Goal: Task Accomplishment & Management: Manage account settings

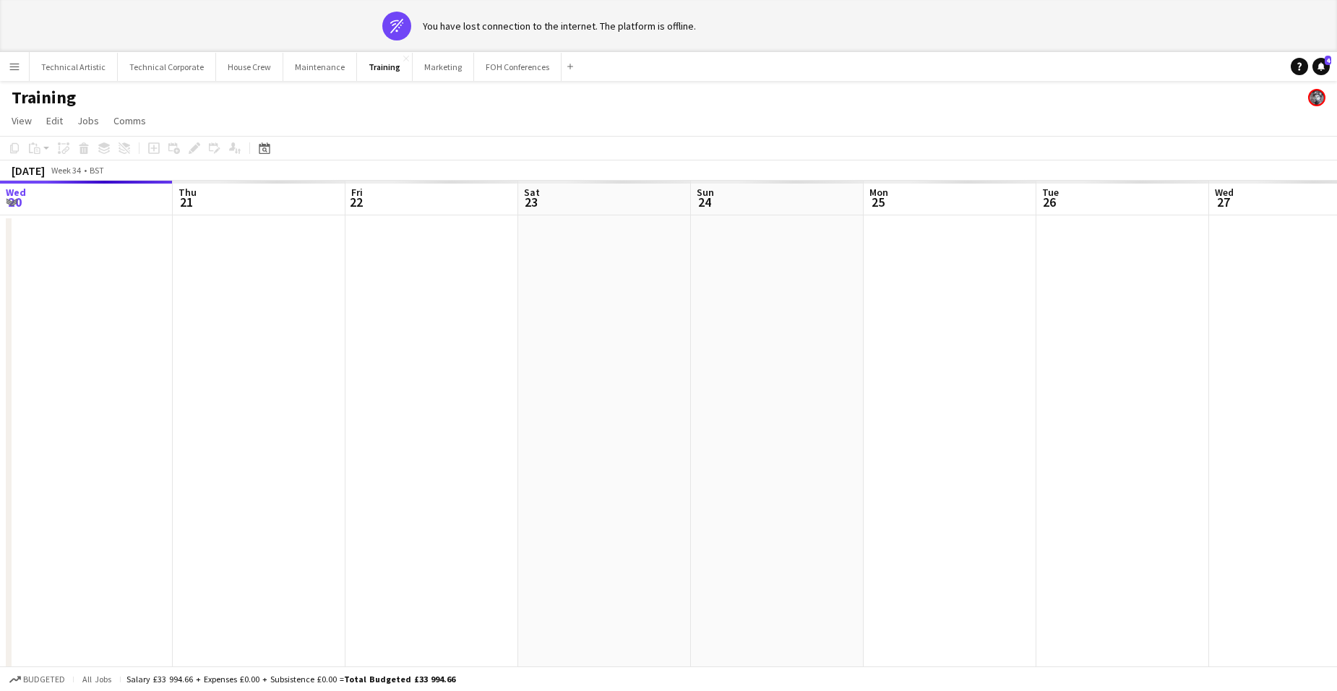
scroll to position [0, 577]
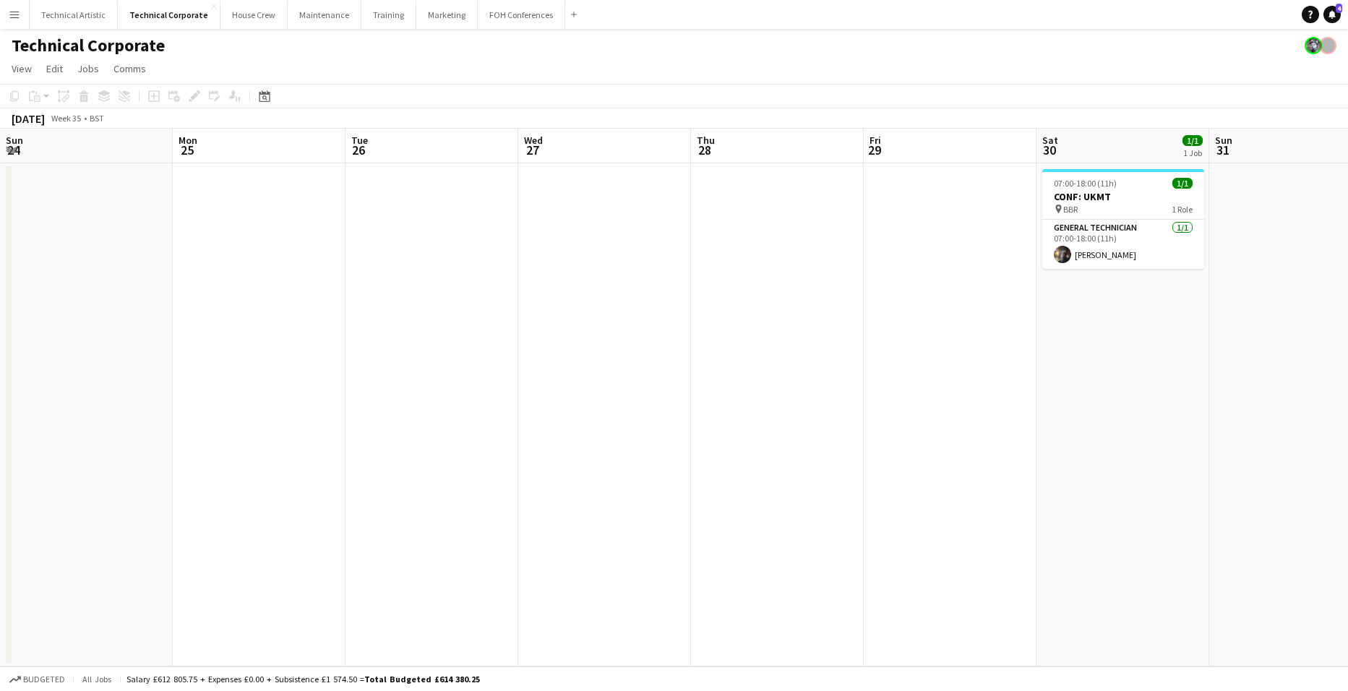
scroll to position [0, 586]
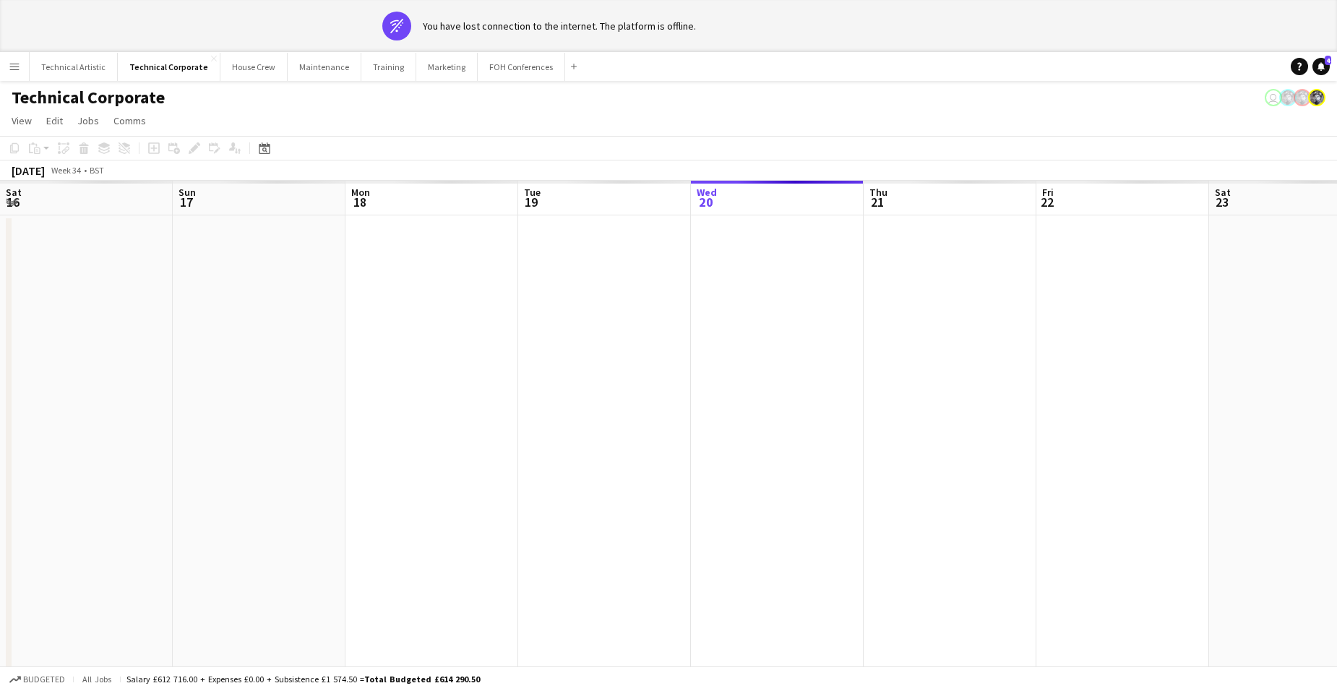
scroll to position [0, 345]
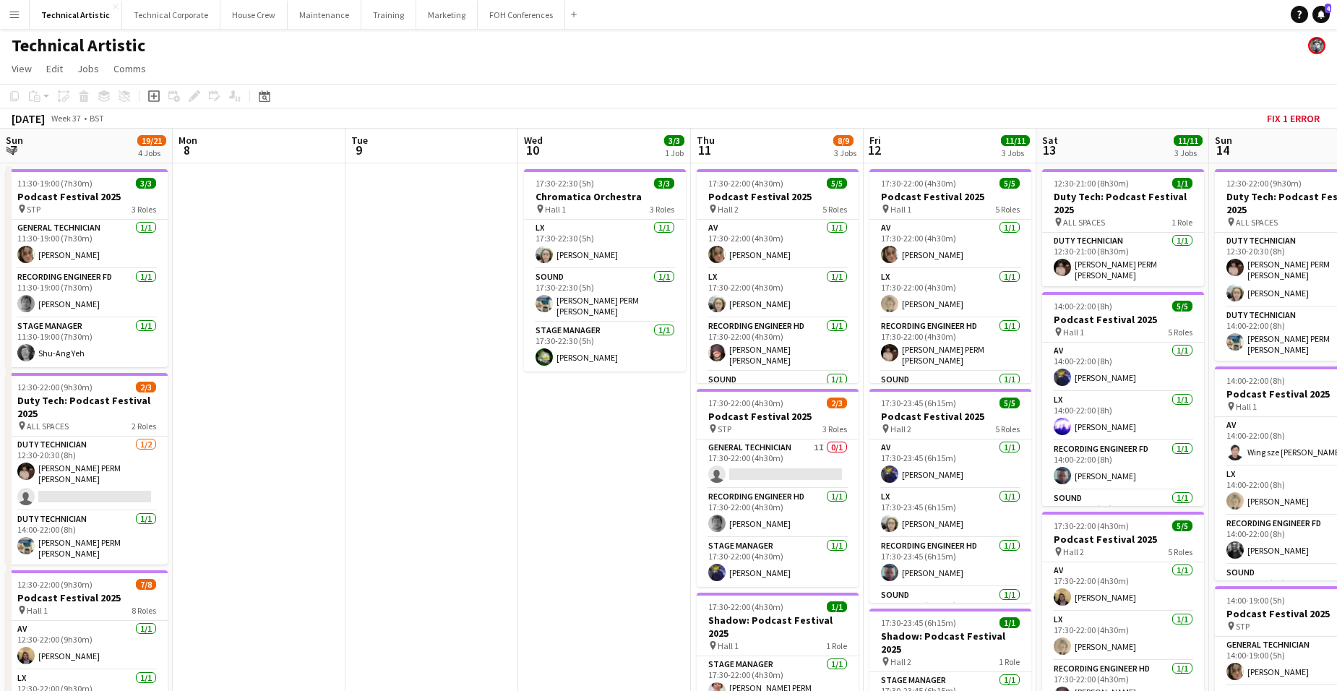
scroll to position [0, 342]
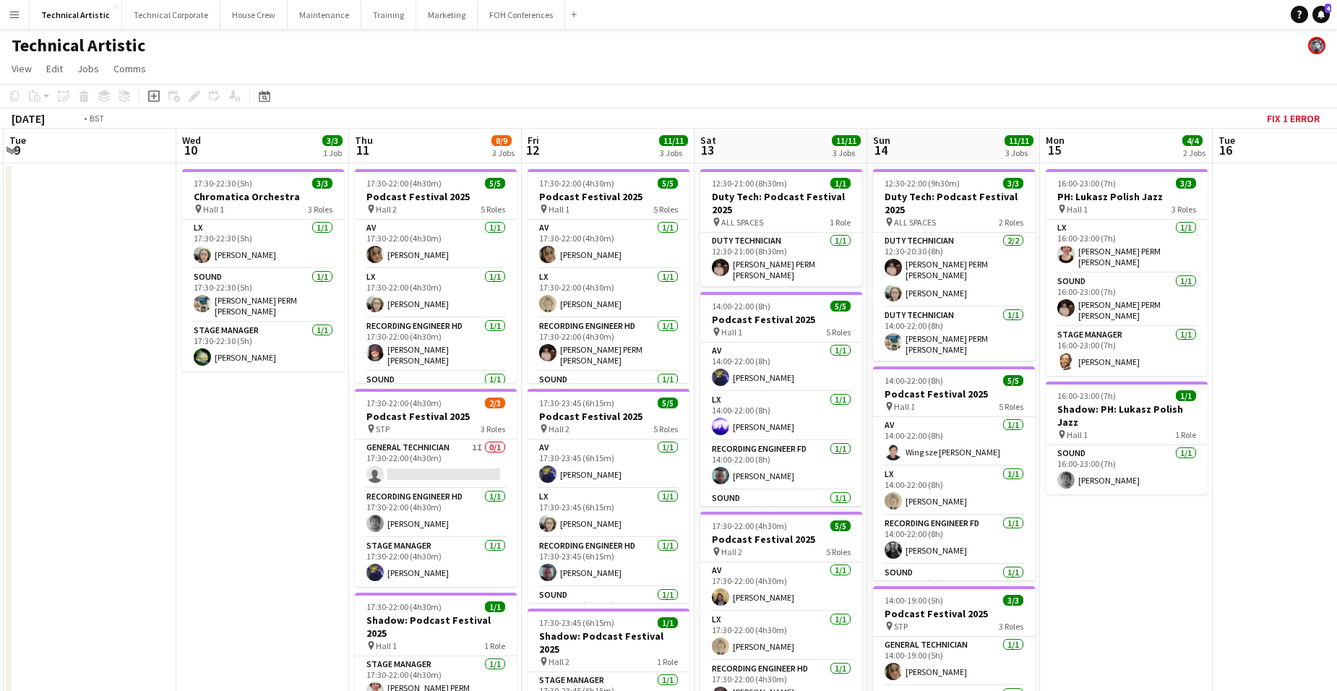
drag, startPoint x: 267, startPoint y: 430, endPoint x: 791, endPoint y: 460, distance: 524.8
click at [1032, 440] on app-calendar-viewport "Sun 7 19/21 4 Jobs Mon 8 Tue 9 Wed 10 3/3 1 Job Thu 11 8/9 3 Jobs Fri 12 11/11 …" at bounding box center [668, 584] width 1337 height 911
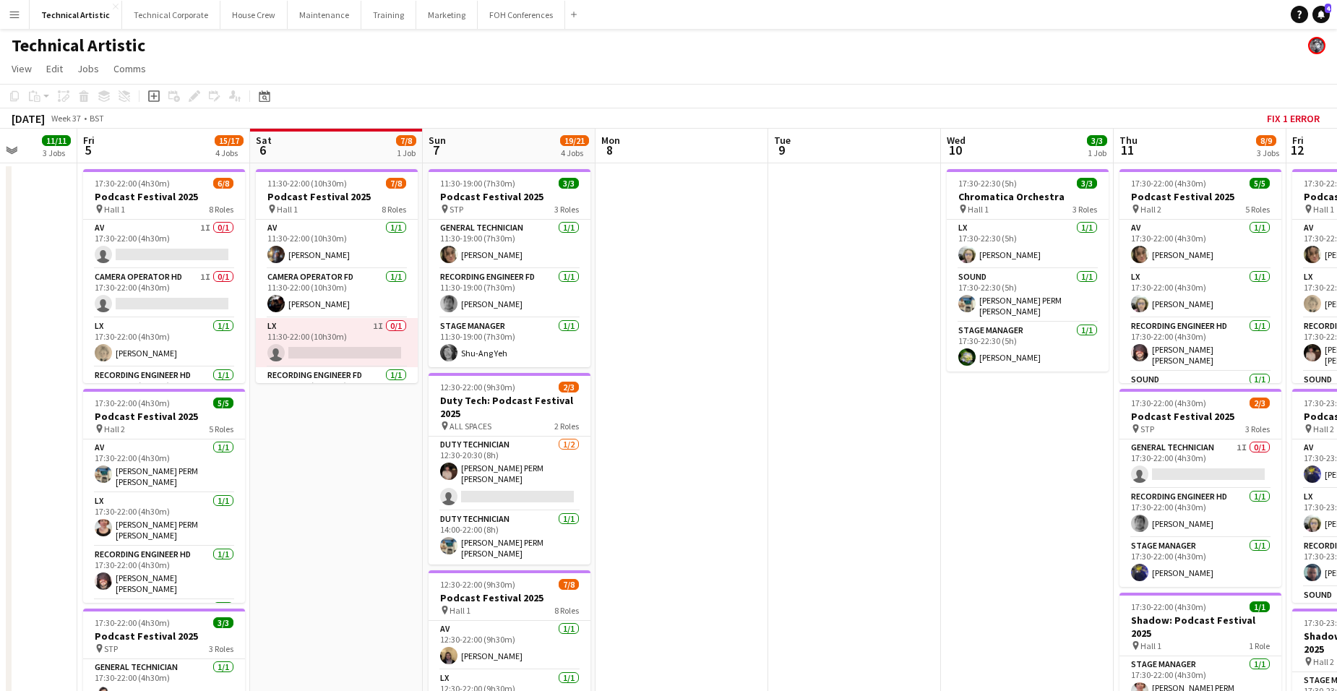
scroll to position [0, 0]
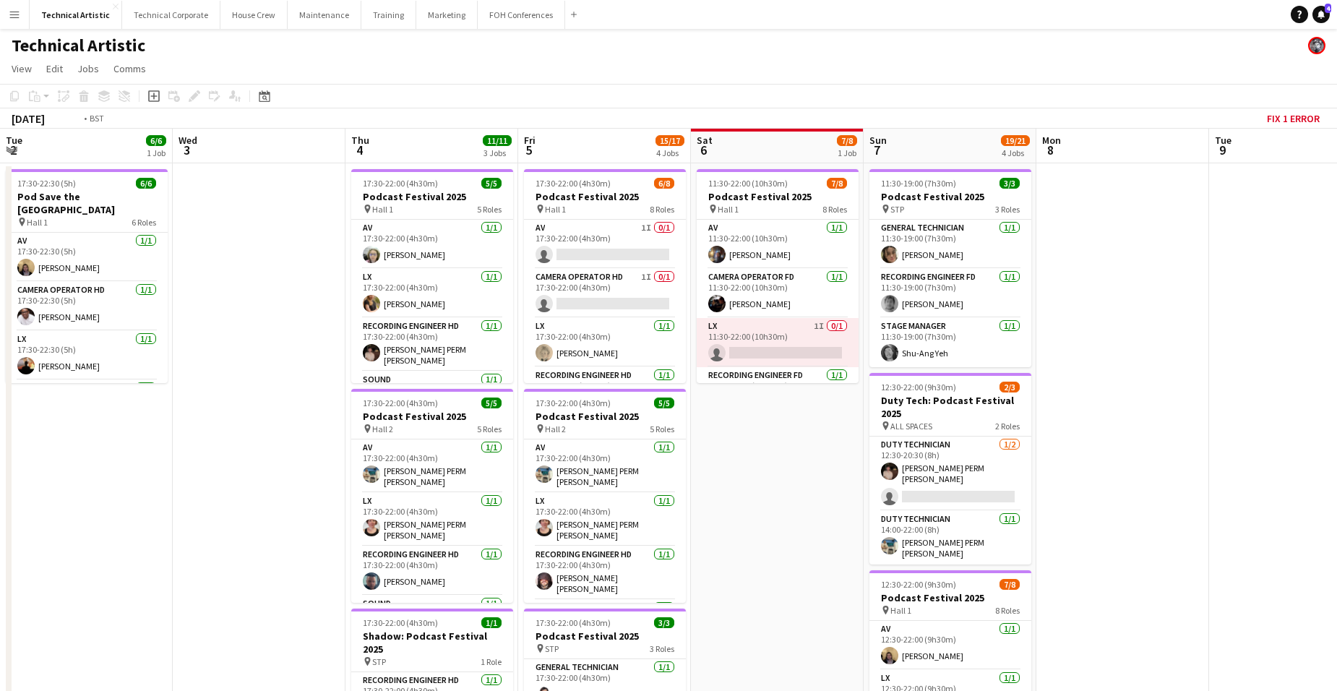
drag, startPoint x: 868, startPoint y: 511, endPoint x: 995, endPoint y: 494, distance: 127.7
click at [1013, 491] on app-calendar-viewport "Tue 2 6/6 1 Job Wed 3 Thu 4 11/11 3 Jobs Fri 5 15/17 4 Jobs Sat 6 7/8 1 Job Sun…" at bounding box center [668, 584] width 1337 height 911
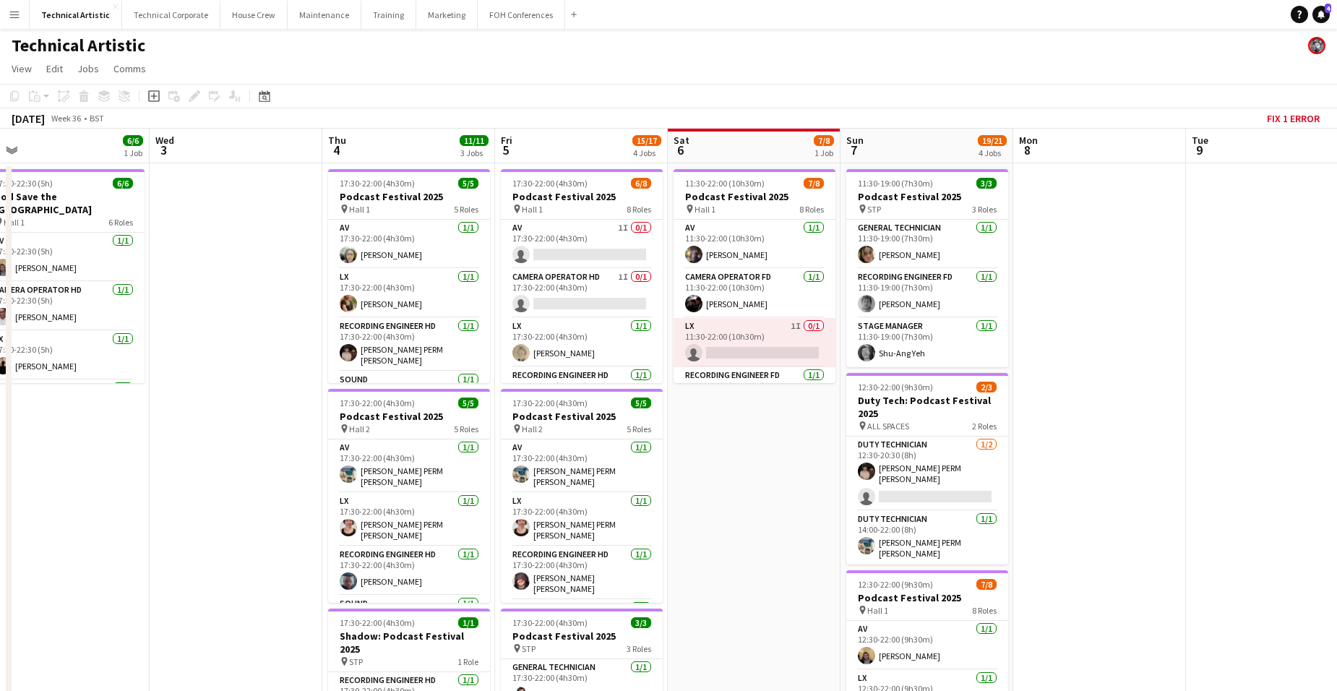
scroll to position [0, 471]
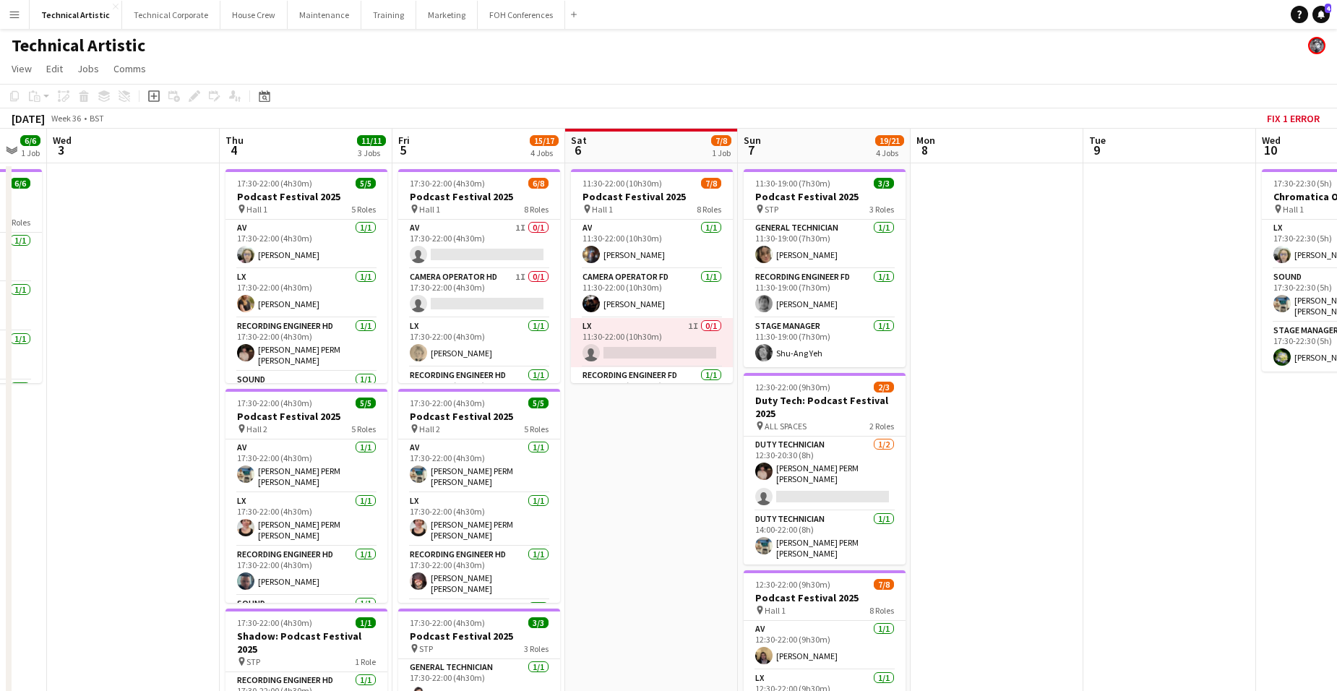
drag, startPoint x: 1031, startPoint y: 417, endPoint x: 687, endPoint y: 473, distance: 348.6
click at [687, 473] on app-calendar-viewport "Sun 31 Mon 1 Tue 2 6/6 1 Job Wed 3 Thu 4 11/11 3 Jobs Fri 5 15/17 4 Jobs Sat 6 …" at bounding box center [668, 584] width 1337 height 911
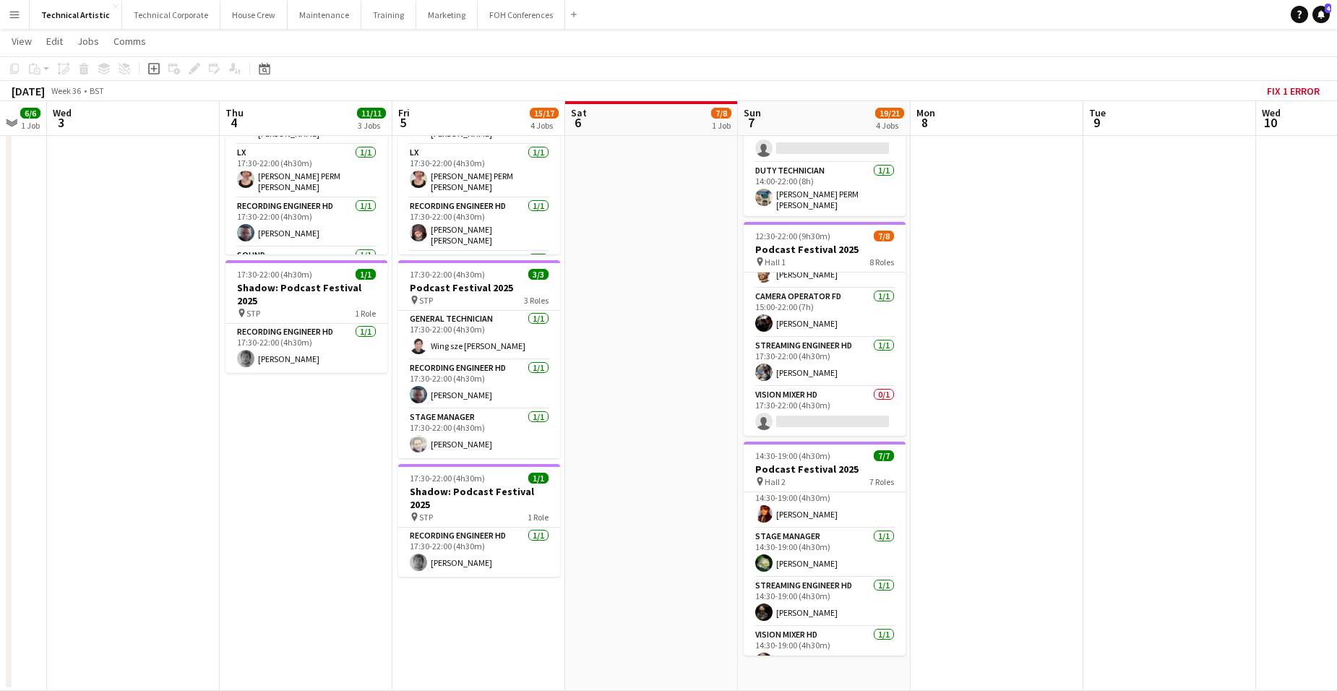
scroll to position [181, 0]
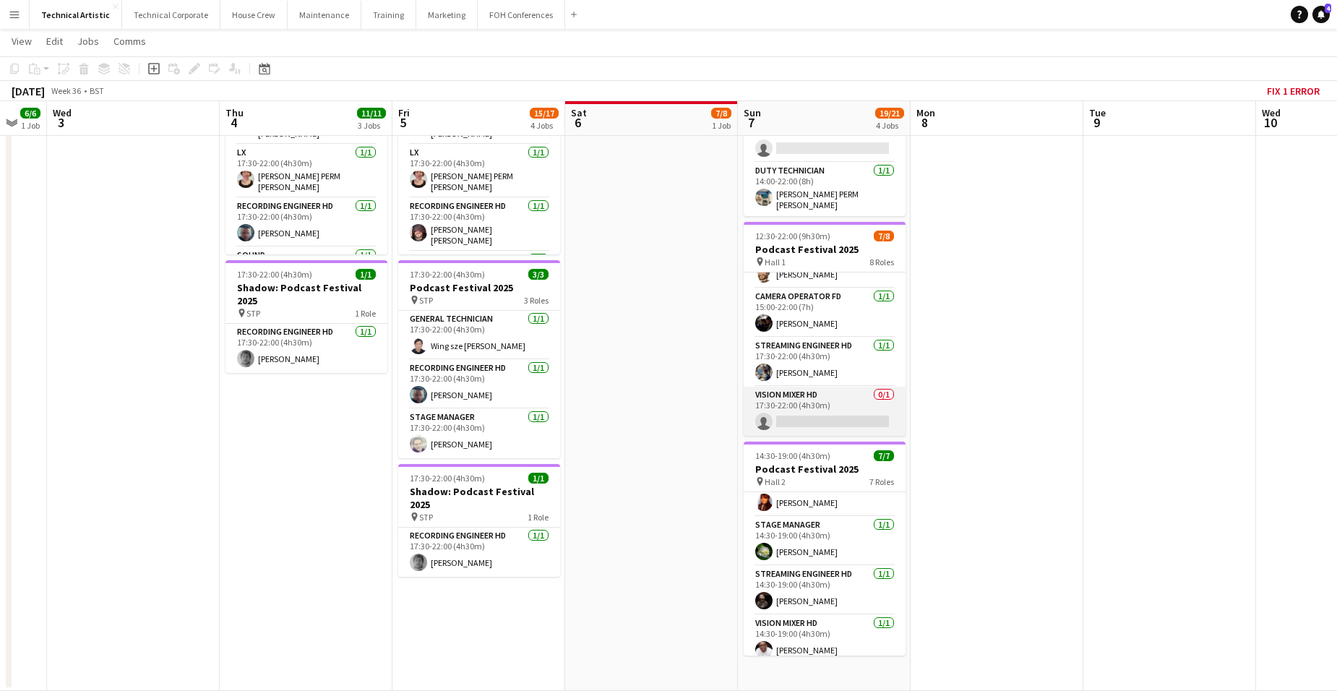
click at [825, 396] on app-card-role "Vision Mixer HD 0/1 17:30-22:00 (4h30m) single-neutral-actions" at bounding box center [825, 411] width 162 height 49
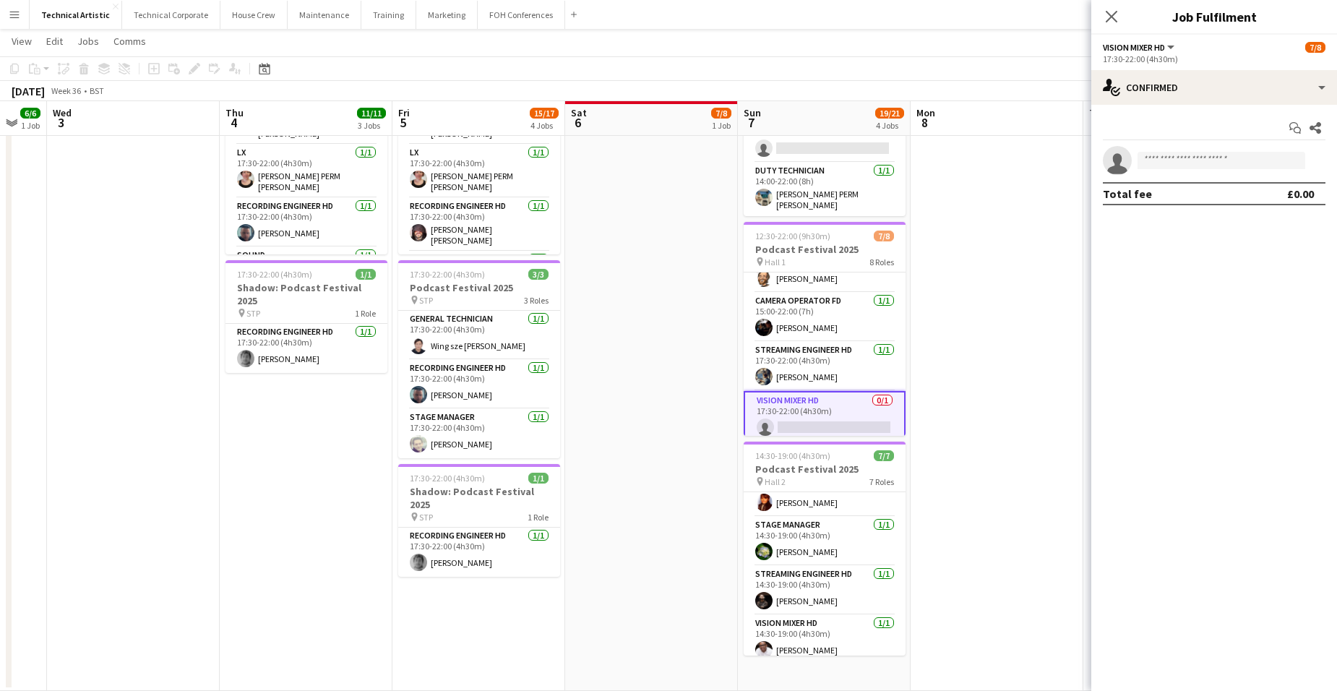
scroll to position [233, 0]
click at [843, 615] on app-card-role "Vision Mixer HD [DATE] 14:30-19:00 (4h30m) [PERSON_NAME]" at bounding box center [825, 639] width 162 height 49
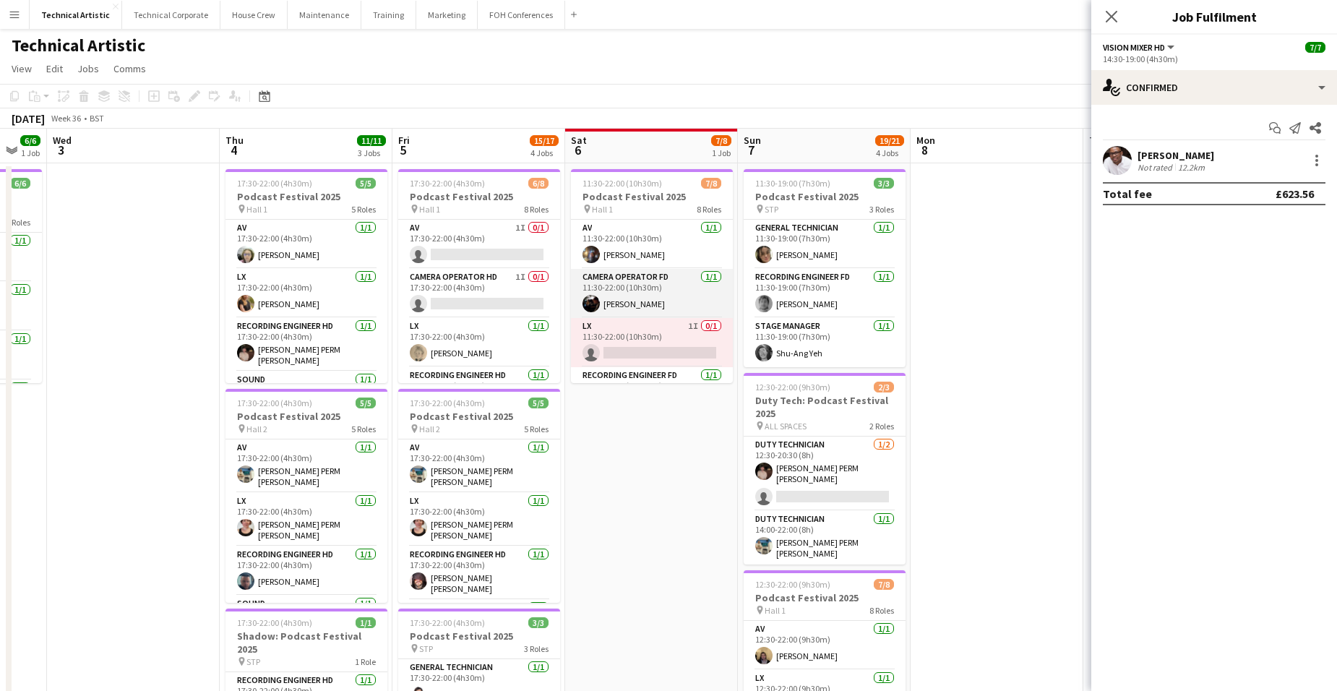
scroll to position [72, 0]
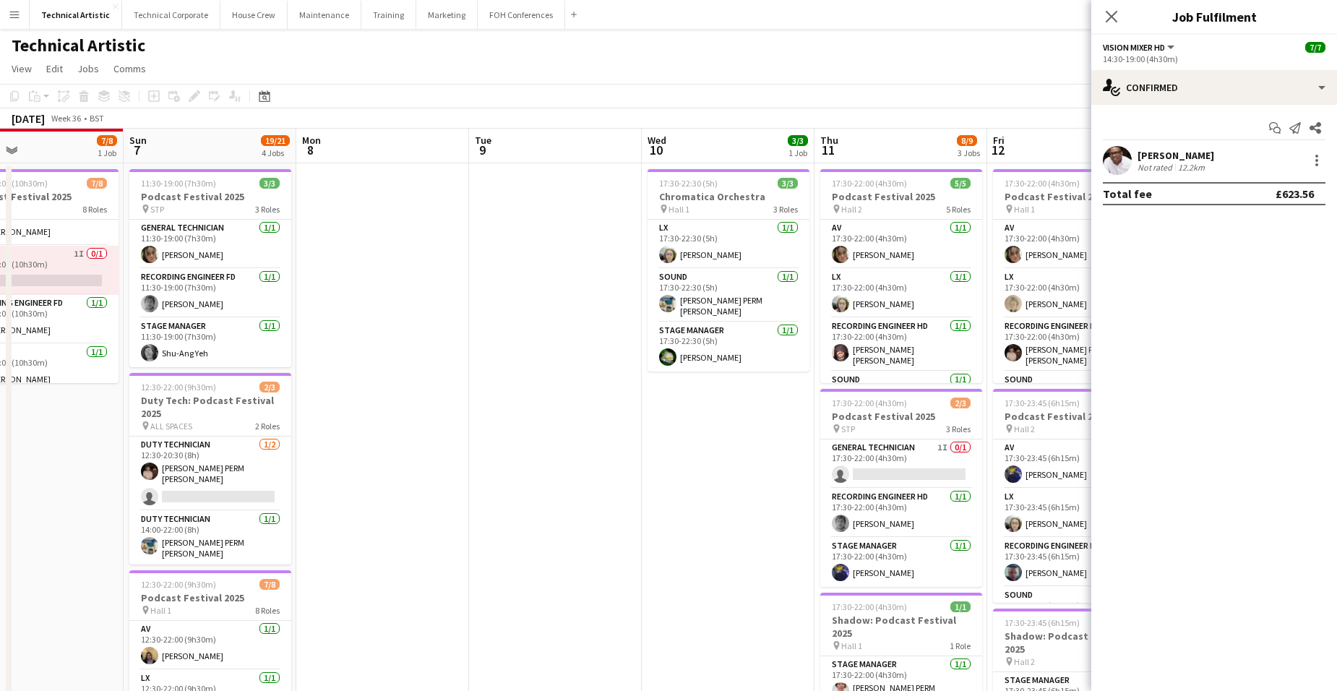
drag, startPoint x: 1007, startPoint y: 371, endPoint x: 376, endPoint y: 369, distance: 631.0
click at [376, 369] on app-calendar-viewport "Wed 3 Thu 4 11/11 3 Jobs Fri 5 15/17 4 Jobs Sat 6 7/8 1 Job Sun 7 19/21 4 Jobs …" at bounding box center [668, 584] width 1337 height 911
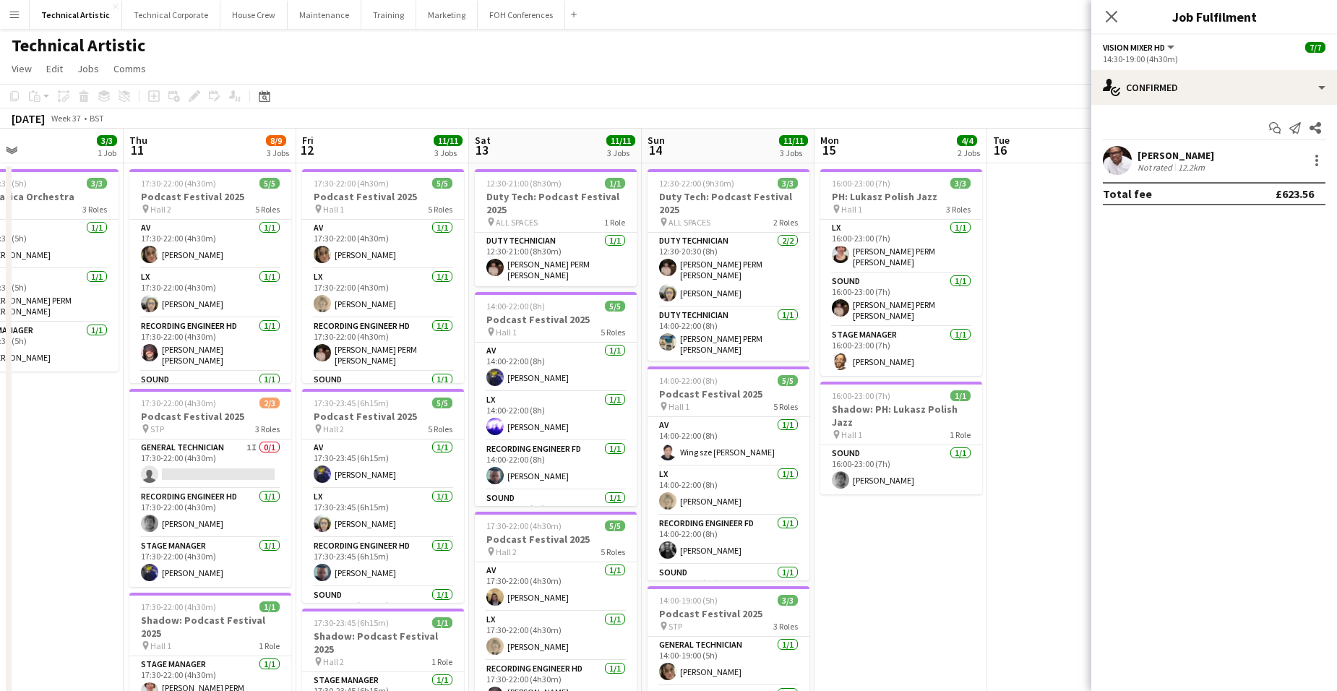
scroll to position [0, 438]
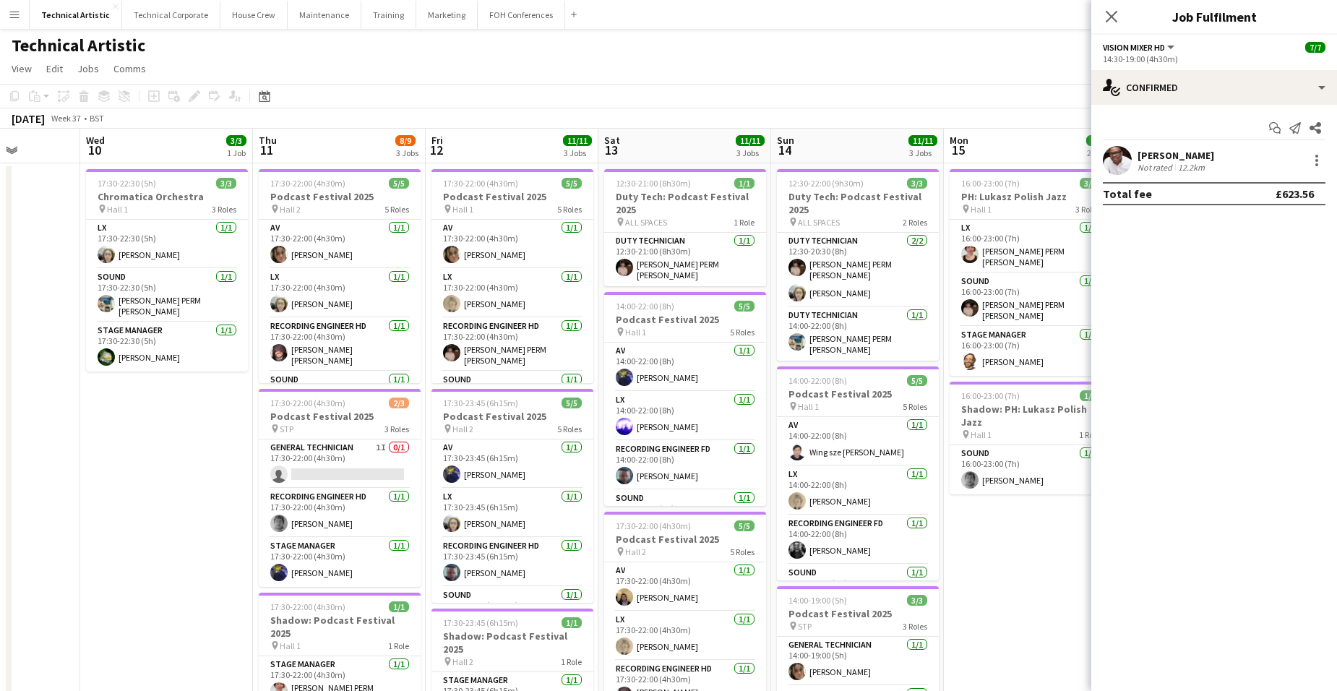
drag, startPoint x: 787, startPoint y: 389, endPoint x: 242, endPoint y: 376, distance: 545.1
click at [242, 376] on app-calendar-viewport "Sun 7 19/21 4 Jobs Mon 8 Tue 9 Wed 10 3/3 1 Job Thu 11 8/9 3 Jobs Fri 12 11/11 …" at bounding box center [668, 584] width 1337 height 911
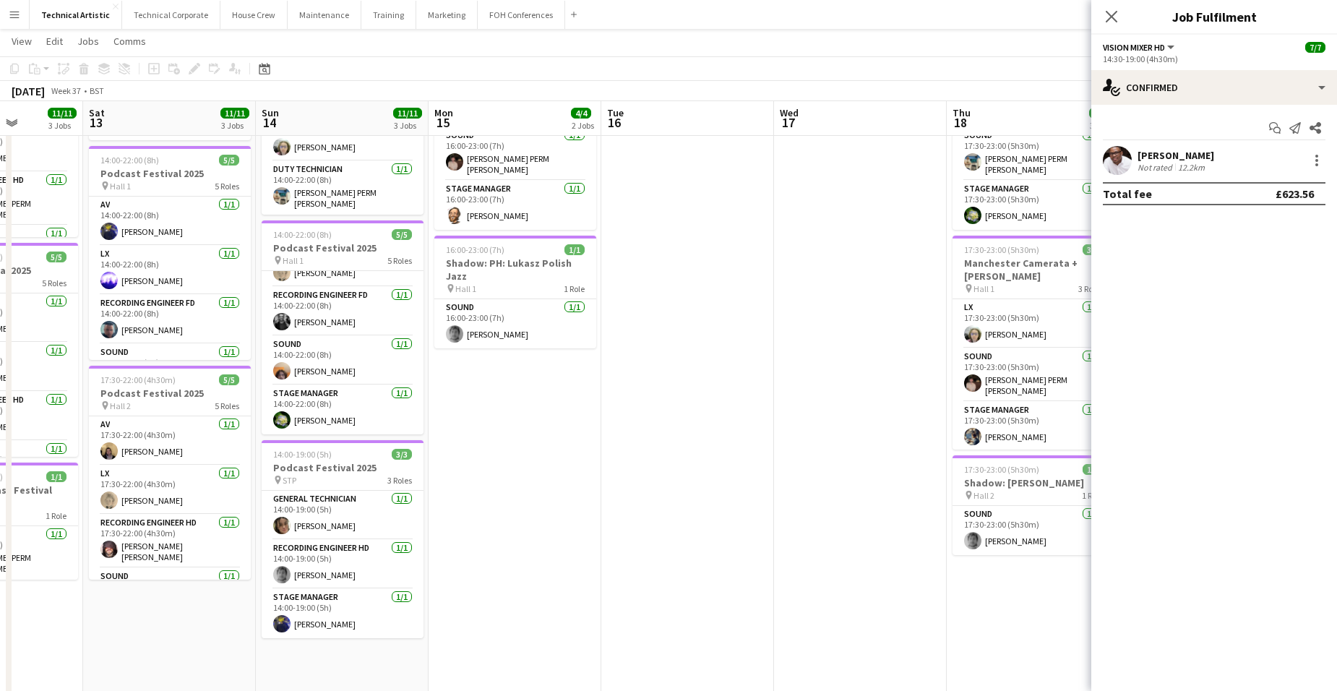
scroll to position [0, 455]
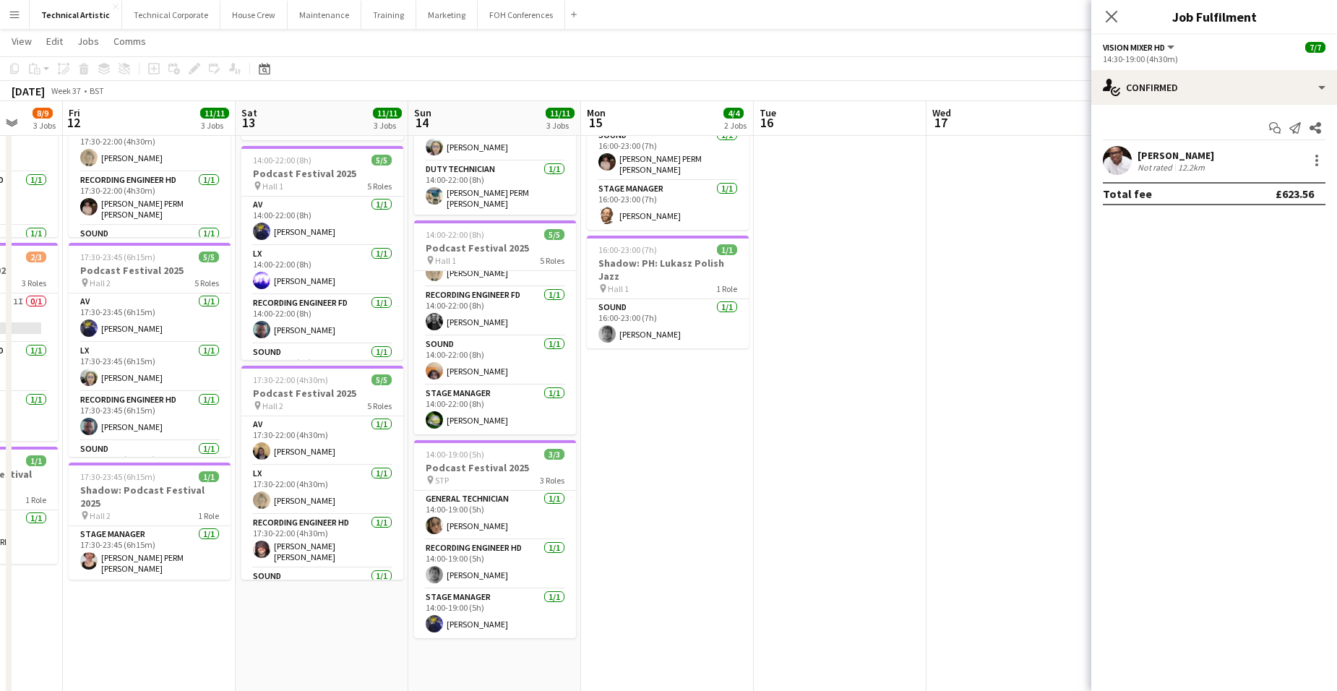
drag, startPoint x: 1048, startPoint y: 403, endPoint x: 685, endPoint y: 420, distance: 363.2
click at [685, 420] on app-calendar-viewport "Tue 9 Wed 10 3/3 1 Job Thu 11 8/9 3 Jobs Fri 12 11/11 3 Jobs Sat 13 11/11 3 Job…" at bounding box center [668, 403] width 1337 height 982
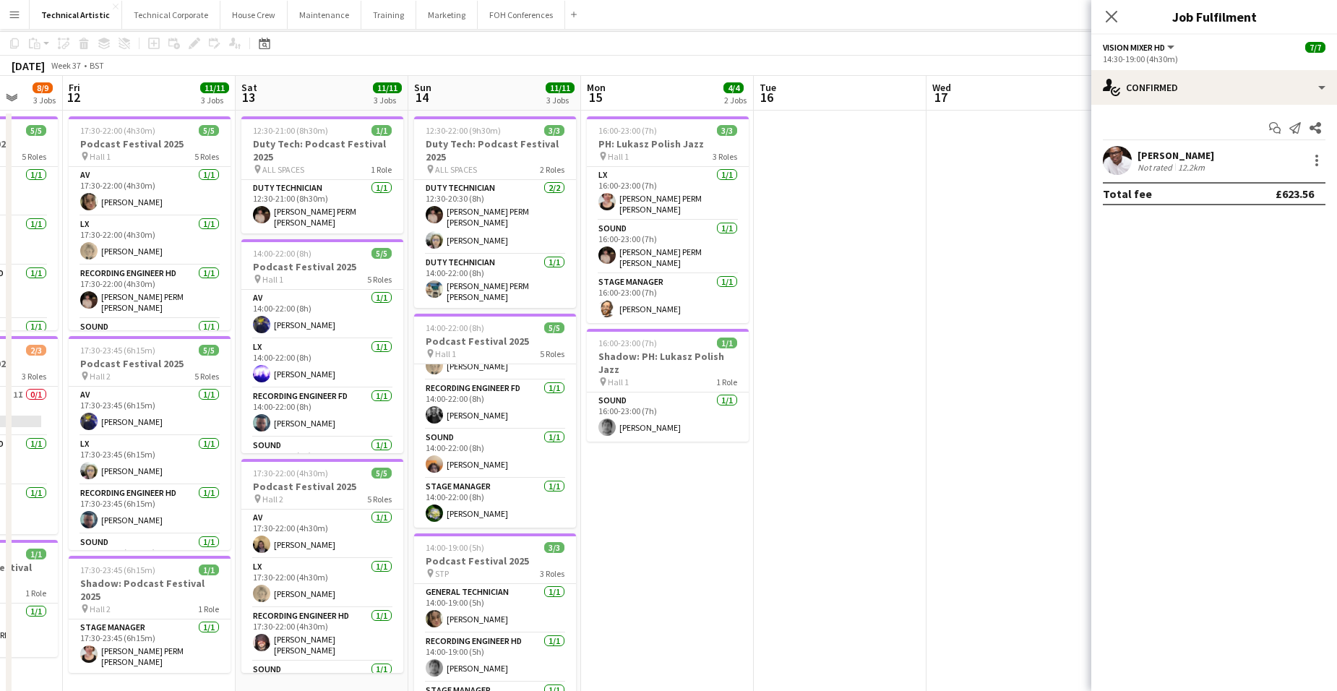
scroll to position [0, 0]
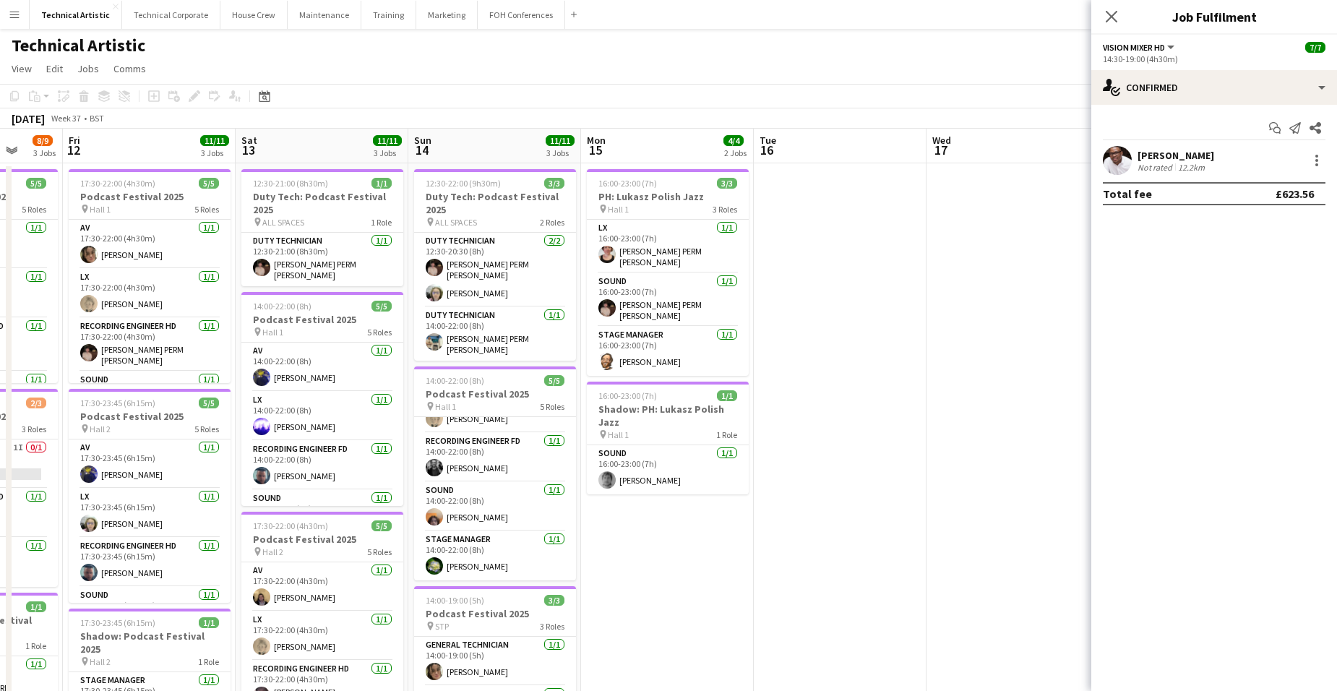
click at [664, 544] on app-date-cell "16:00-23:00 (7h) 3/3 PH: Lukasz Polish Jazz pin Hall 1 3 Roles LX [DATE] 16:00-…" at bounding box center [667, 601] width 173 height 876
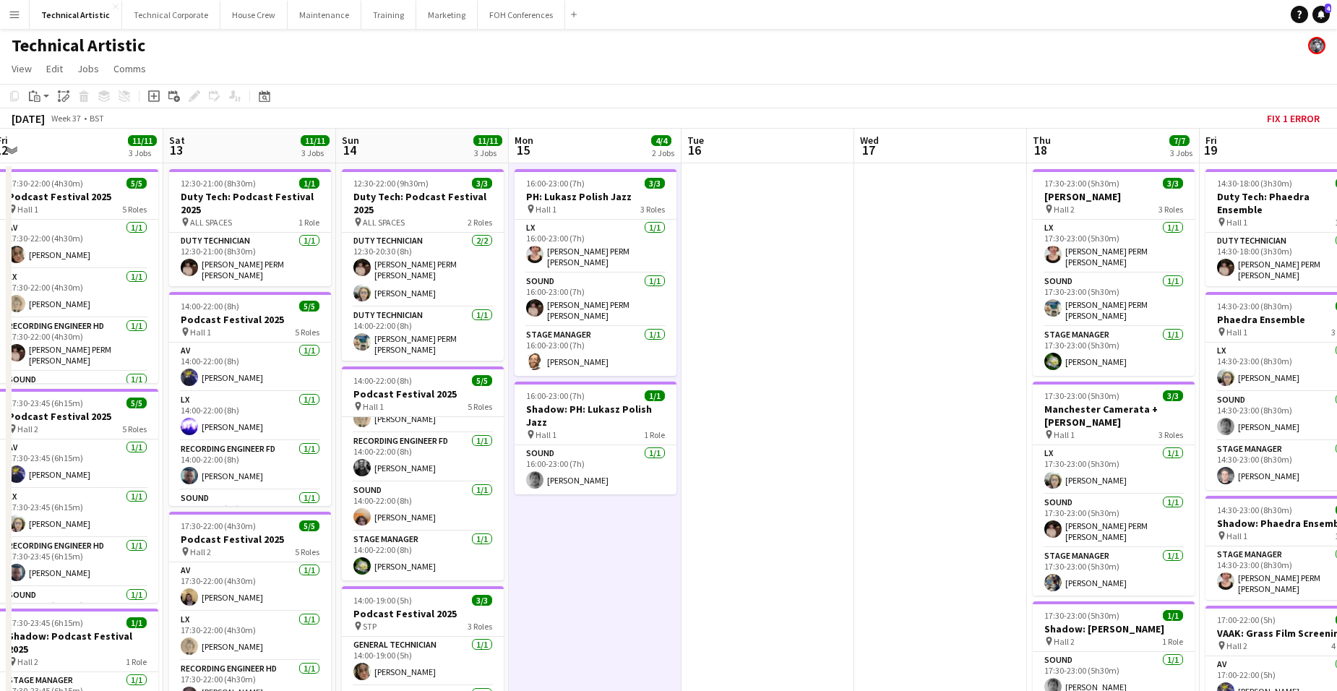
scroll to position [0, 531]
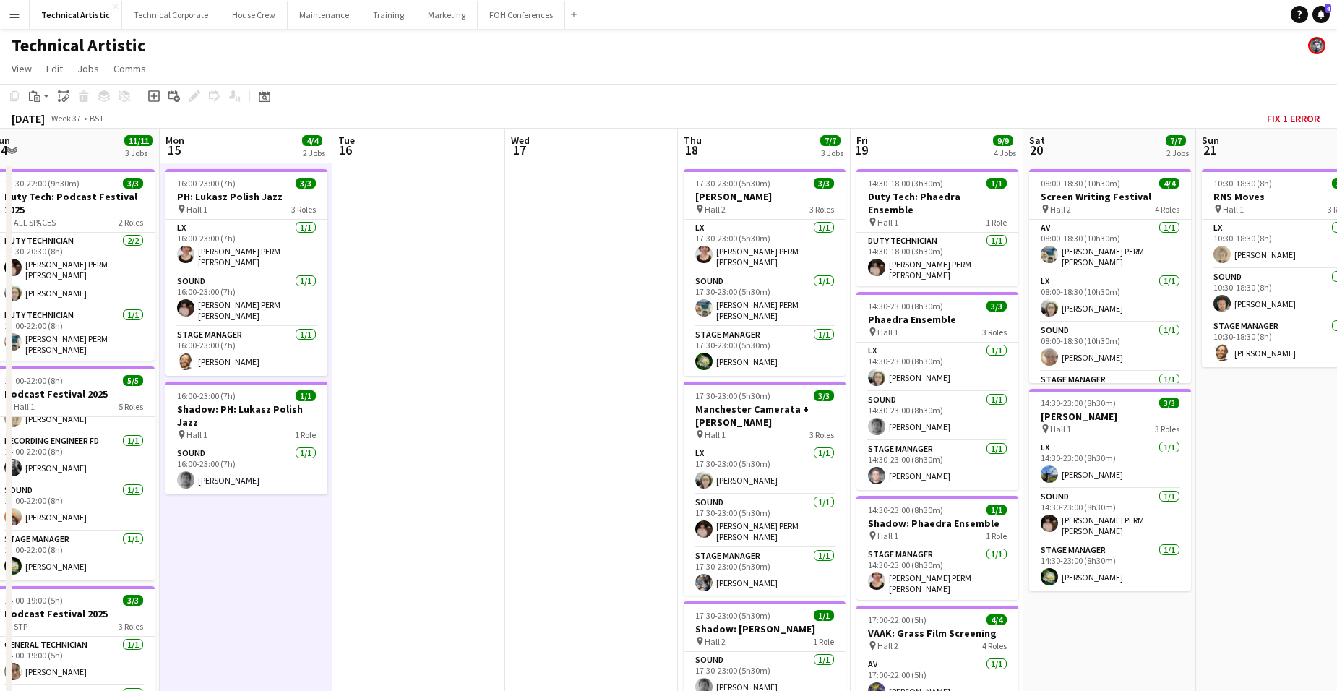
drag, startPoint x: 999, startPoint y: 426, endPoint x: 577, endPoint y: 463, distance: 423.0
click at [577, 463] on app-calendar-viewport "Thu 11 8/9 3 Jobs Fri 12 11/11 3 Jobs Sat 13 11/11 3 Jobs Sun 14 11/11 3 Jobs M…" at bounding box center [668, 584] width 1337 height 911
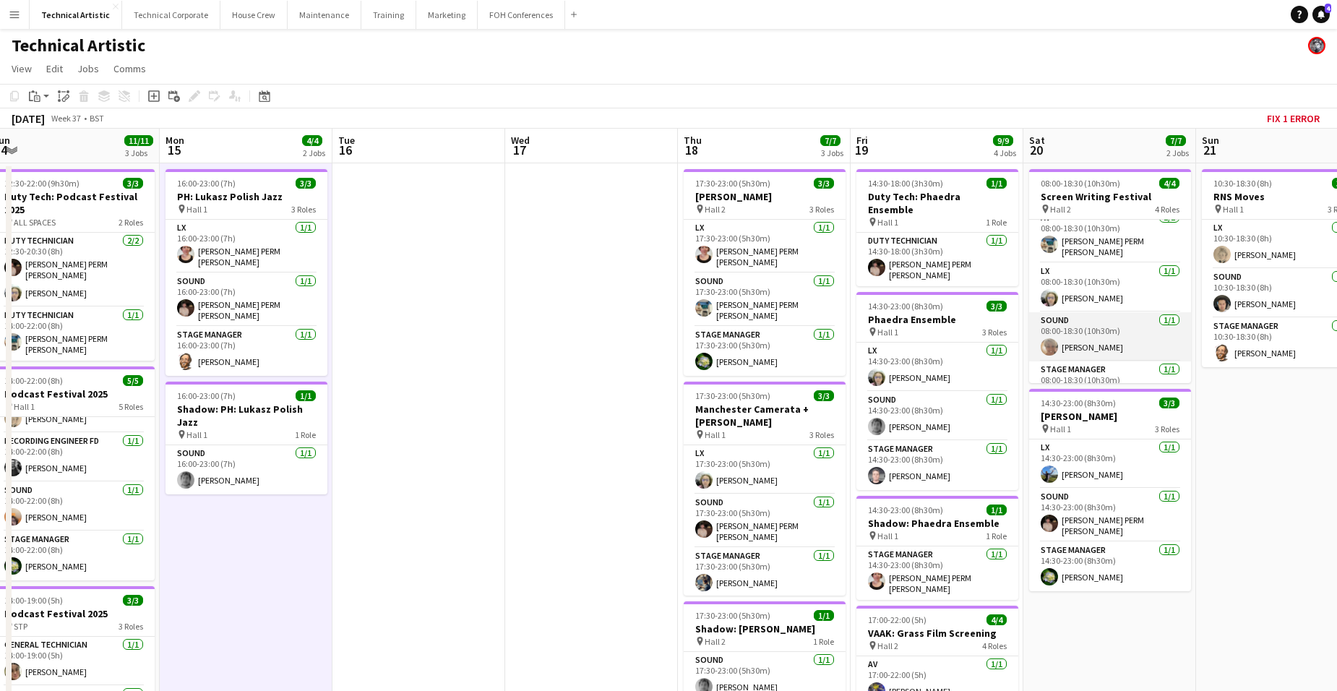
scroll to position [0, 0]
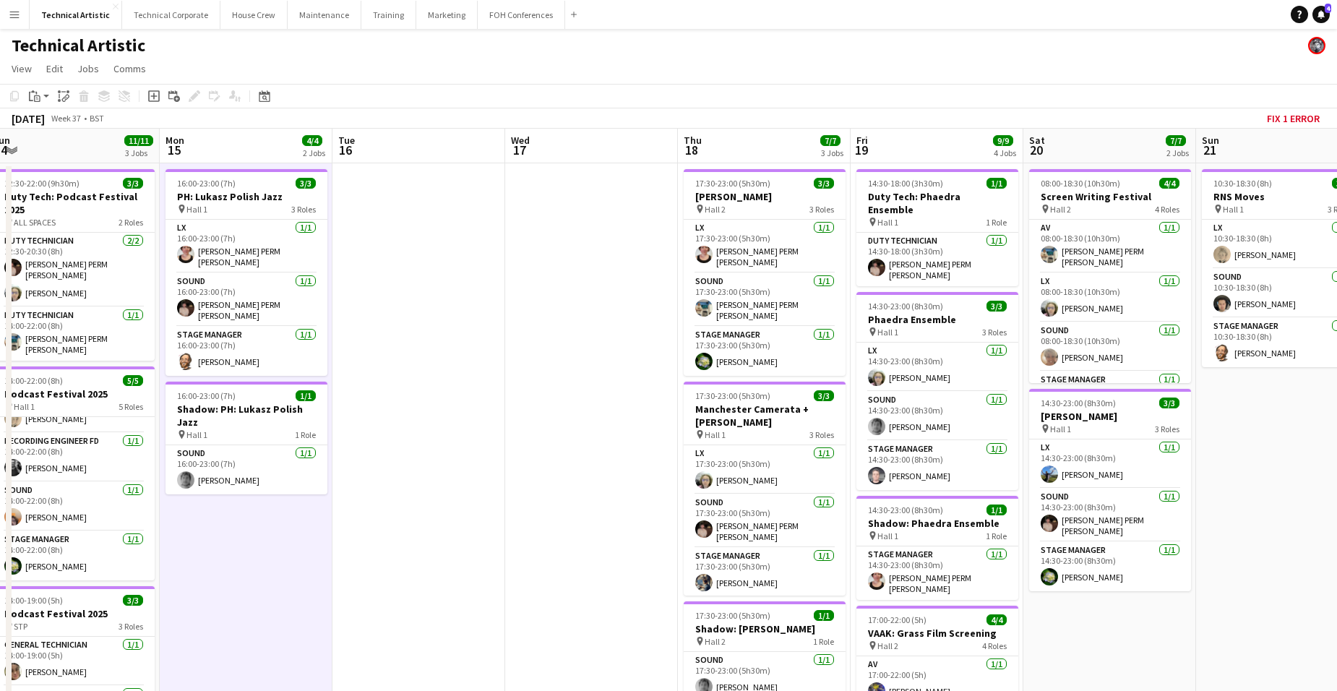
click at [734, 140] on app-board-header-date "Thu 18 7/7 3 Jobs" at bounding box center [764, 146] width 173 height 35
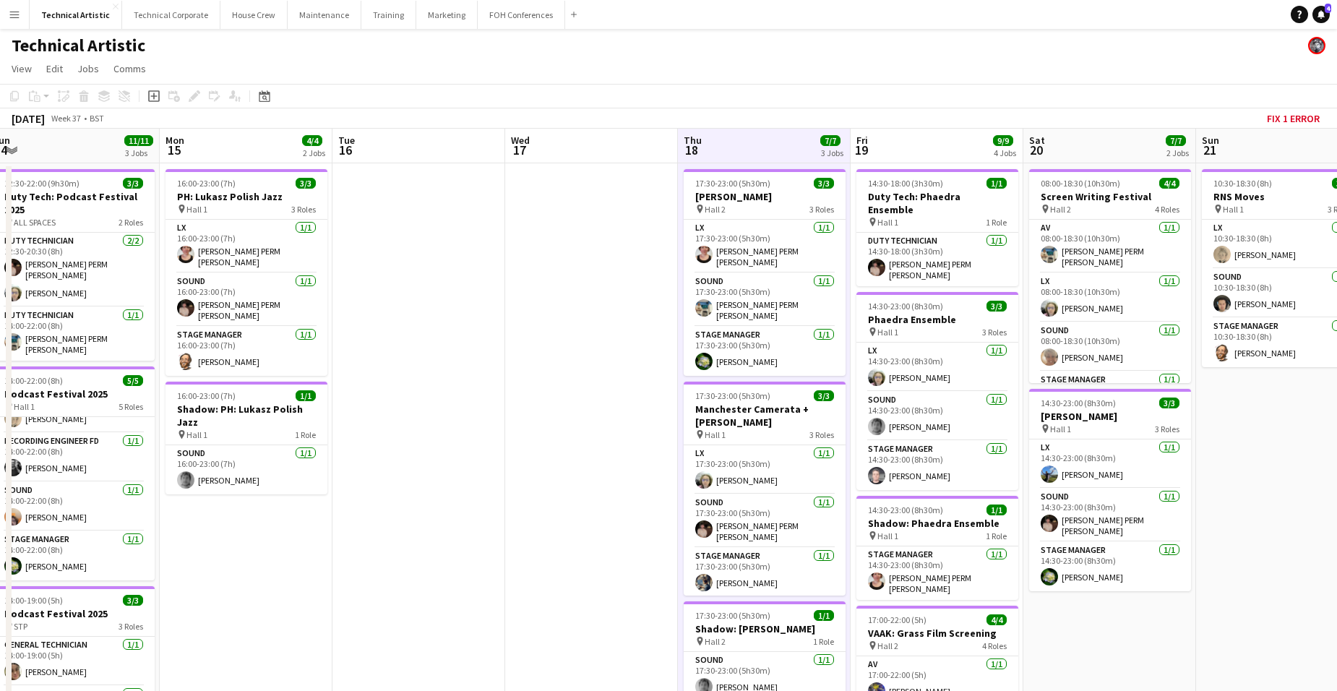
scroll to position [0, 533]
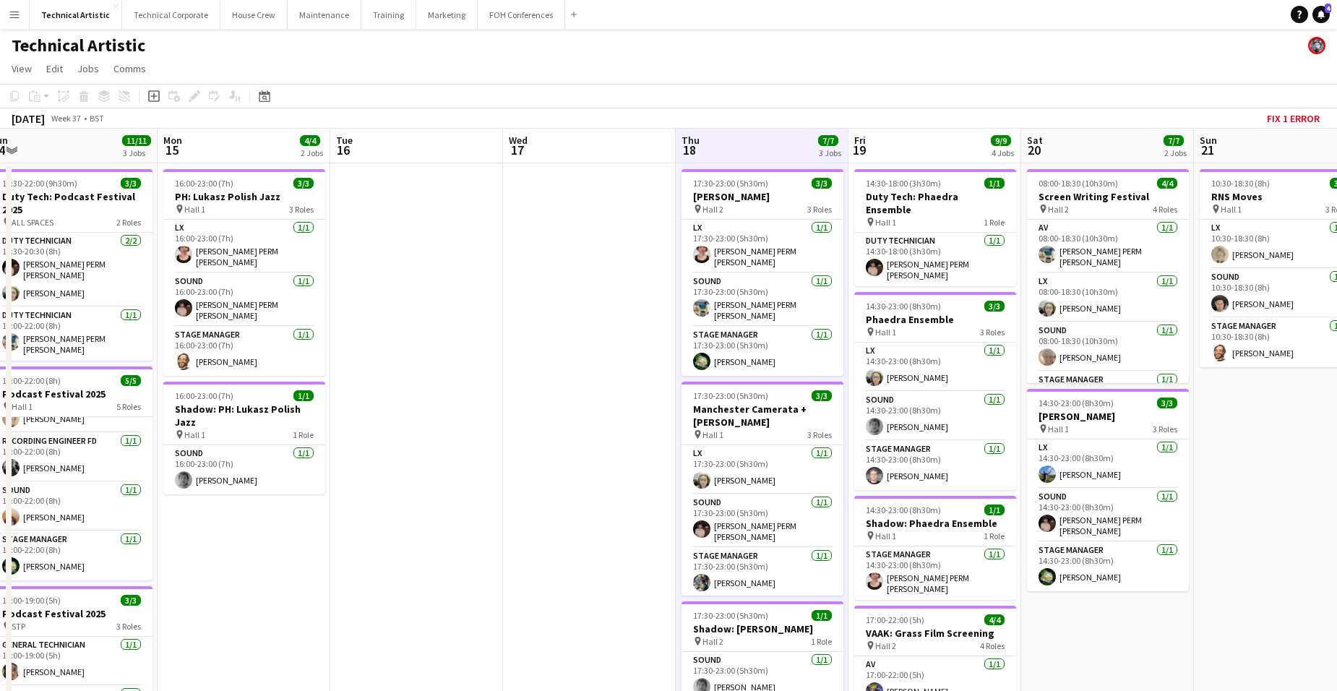
click at [734, 142] on app-board-header-date "Thu 18 7/7 3 Jobs" at bounding box center [762, 146] width 173 height 35
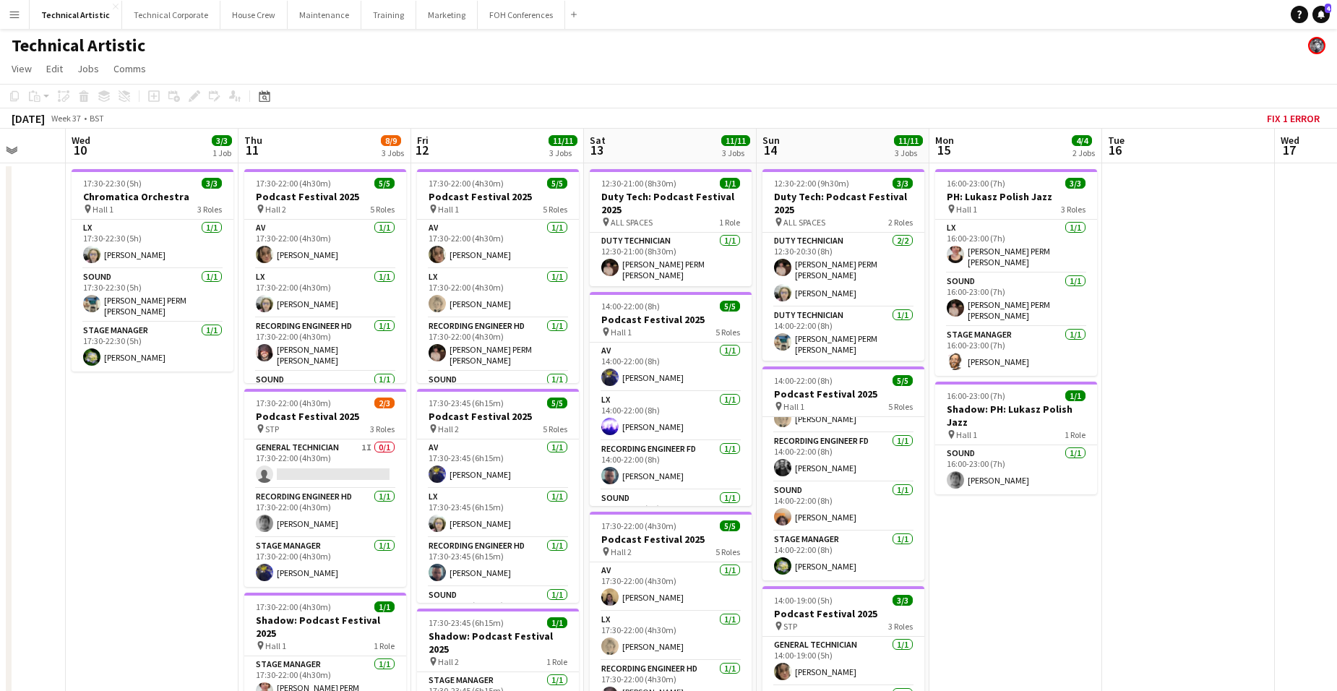
drag, startPoint x: 239, startPoint y: 547, endPoint x: 1013, endPoint y: 540, distance: 774.1
click at [1013, 540] on app-calendar-viewport "Mon 8 Tue 9 Wed 10 3/3 1 Job Thu 11 8/9 3 Jobs Fri 12 11/11 3 Jobs Sat 13 11/11…" at bounding box center [668, 584] width 1337 height 911
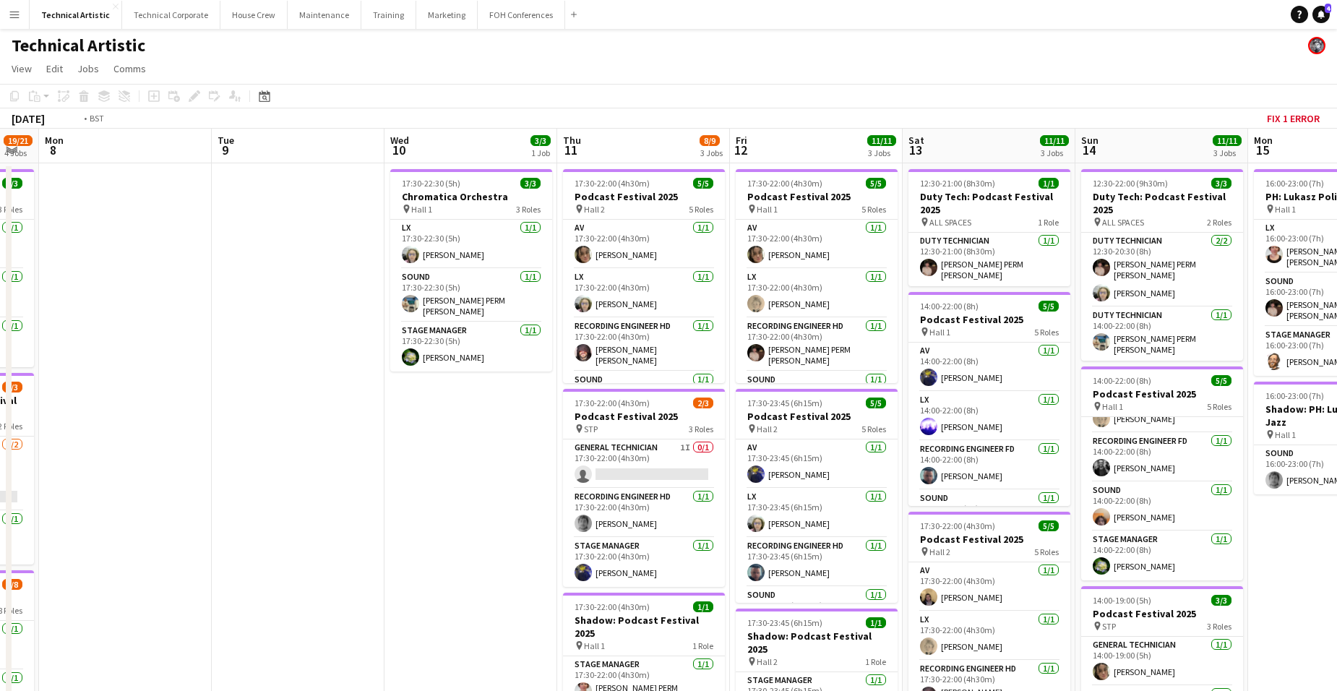
click at [1065, 476] on app-calendar-viewport "Sun 7 19/21 4 Jobs Mon 8 Tue 9 Wed 10 3/3 1 Job Thu 11 8/9 3 Jobs Fri 12 11/11 …" at bounding box center [668, 584] width 1337 height 911
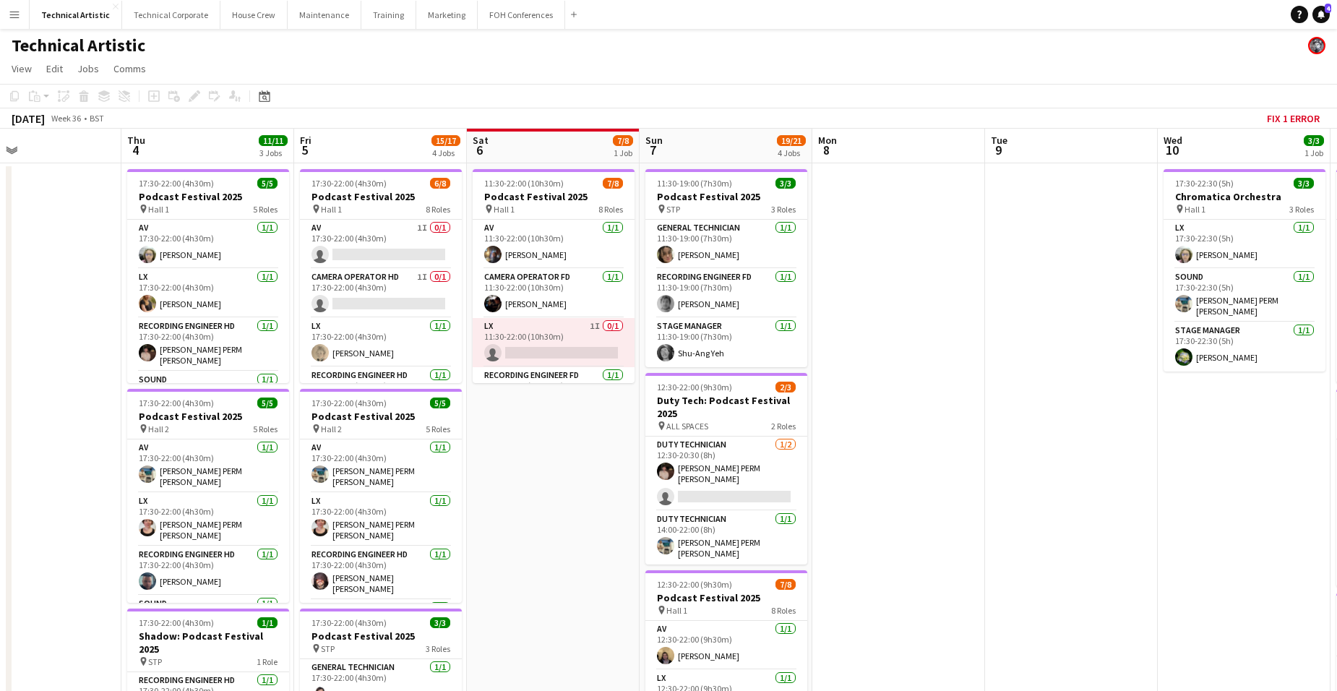
click at [1069, 426] on app-calendar-viewport "Mon 1 Tue 2 6/6 1 Job Wed 3 Thu 4 11/11 3 Jobs Fri 5 15/17 4 Jobs Sat 6 7/8 1 J…" at bounding box center [668, 584] width 1337 height 911
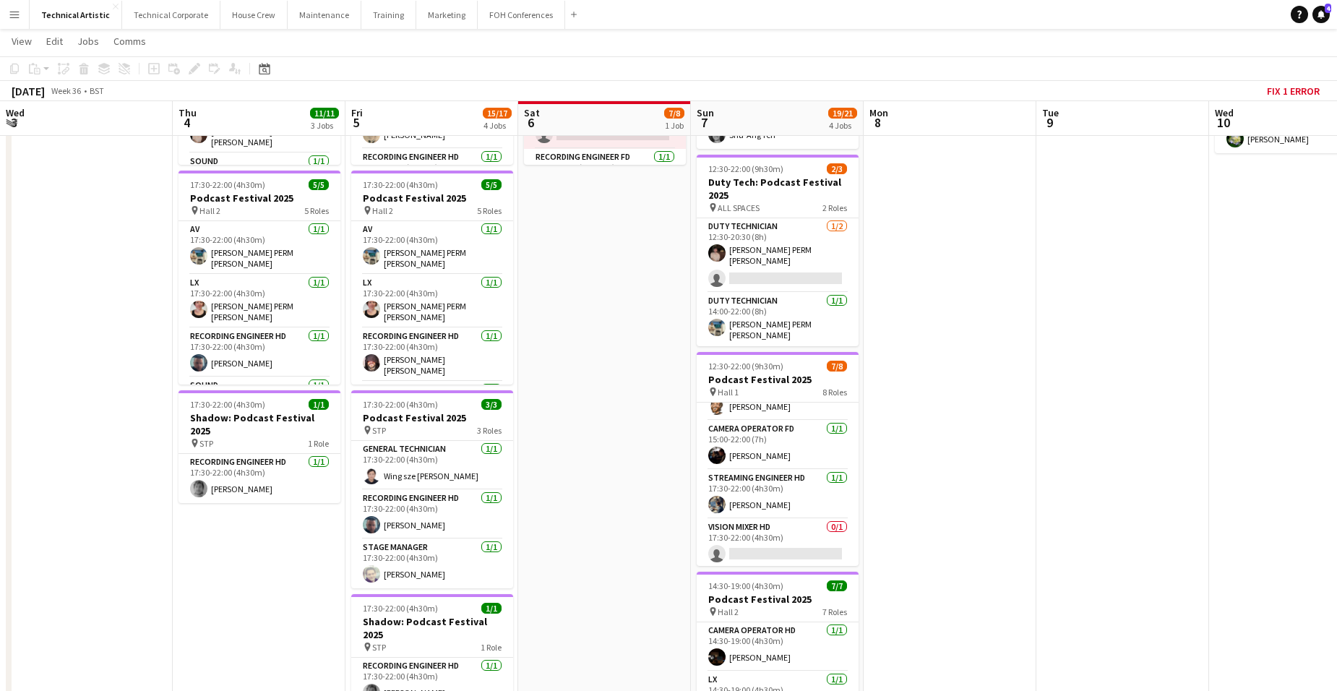
scroll to position [230, 0]
click at [781, 533] on app-card-role "Vision Mixer HD 0/1 17:30-22:00 (4h30m) single-neutral-actions" at bounding box center [778, 541] width 162 height 49
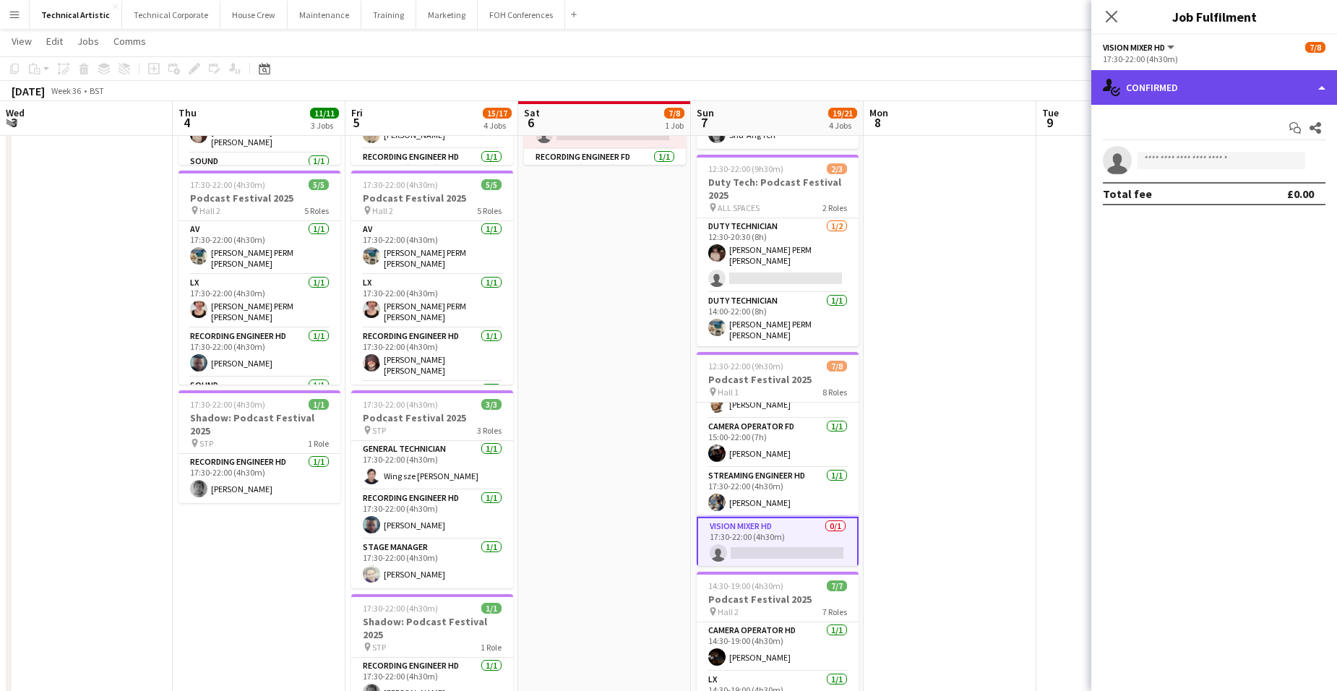
click at [1223, 92] on div "single-neutral-actions-check-2 Confirmed" at bounding box center [1214, 87] width 246 height 35
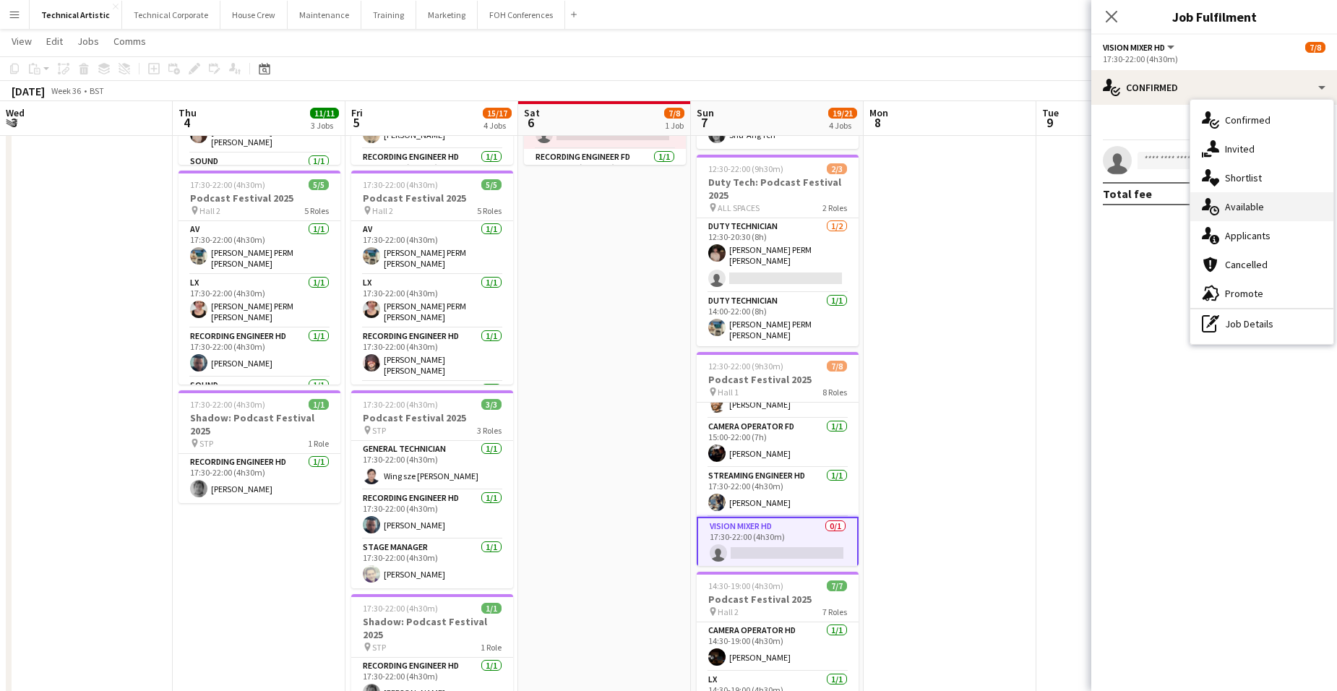
click at [1258, 207] on div "single-neutral-actions-upload Available" at bounding box center [1261, 206] width 143 height 29
